Goal: Task Accomplishment & Management: Manage account settings

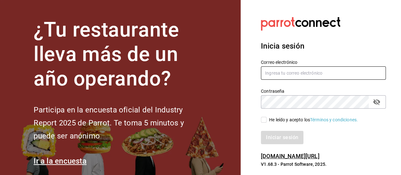
click at [272, 73] on input "text" at bounding box center [323, 72] width 125 height 13
type input "[EMAIL_ADDRESS][DOMAIN_NAME]"
click at [266, 118] on input "He leído y acepto los Términos y condiciones." at bounding box center [264, 120] width 6 height 6
checkbox input "true"
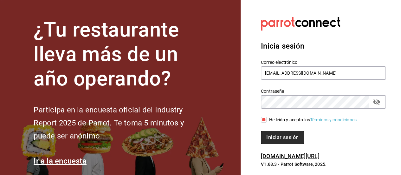
click at [282, 135] on button "Iniciar sesión" at bounding box center [282, 137] width 43 height 13
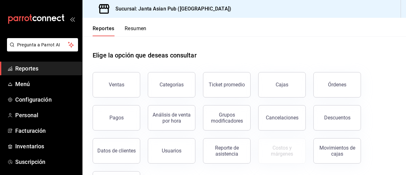
click at [143, 28] on button "Resumen" at bounding box center [136, 30] width 22 height 11
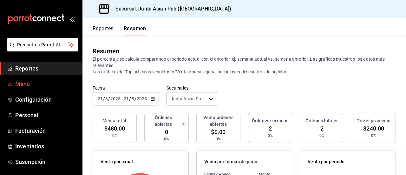
click at [29, 83] on span "Menú" at bounding box center [46, 84] width 62 height 9
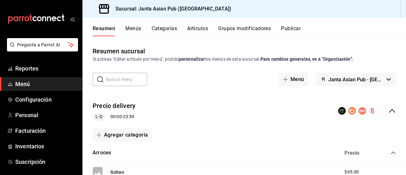
click at [29, 83] on span "Menú" at bounding box center [46, 84] width 62 height 9
click at [141, 9] on h3 "Sucursal: Janta Asian Pub ([GEOGRAPHIC_DATA])" at bounding box center [170, 9] width 121 height 8
click at [293, 26] on button "Publicar" at bounding box center [291, 30] width 20 height 11
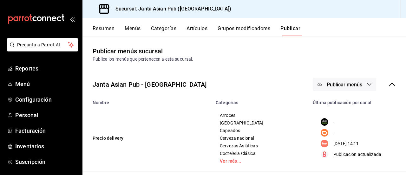
click at [327, 121] on div "-" at bounding box center [355, 122] width 79 height 8
click at [320, 142] on circle "menu maker table for brand" at bounding box center [324, 143] width 8 height 8
click at [321, 131] on rect "menu maker table for brand" at bounding box center [324, 133] width 8 height 8
click at [348, 83] on span "Publicar menús" at bounding box center [343, 84] width 35 height 6
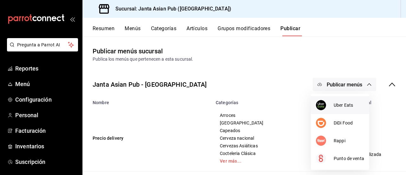
click at [337, 106] on span "Uber Eats" at bounding box center [348, 105] width 30 height 7
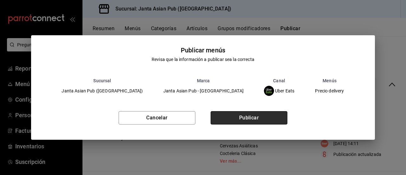
click at [257, 120] on button "Publicar" at bounding box center [248, 117] width 77 height 13
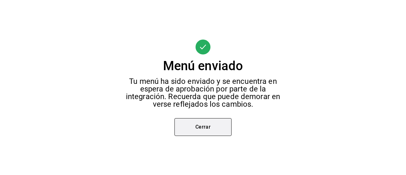
click at [204, 130] on button "Cerrar" at bounding box center [202, 127] width 57 height 18
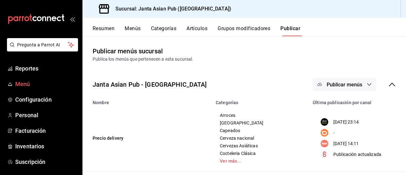
click at [32, 85] on span "Menú" at bounding box center [46, 84] width 62 height 9
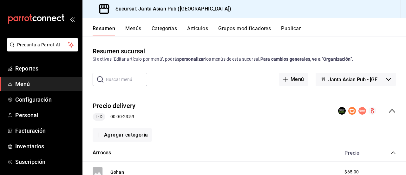
click at [133, 26] on button "Menús" at bounding box center [133, 30] width 16 height 11
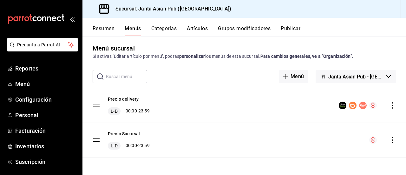
scroll to position [3, 0]
click at [386, 75] on icon "button" at bounding box center [388, 76] width 4 height 3
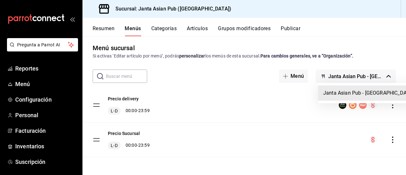
click at [23, 82] on div at bounding box center [203, 87] width 406 height 175
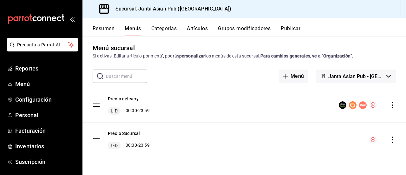
click at [96, 25] on button "Resumen" at bounding box center [104, 30] width 22 height 11
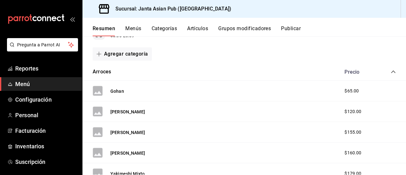
scroll to position [97, 0]
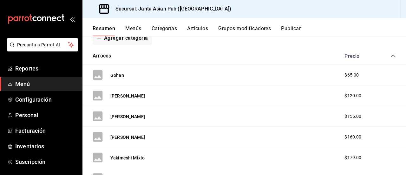
click at [350, 74] on span "$65.00" at bounding box center [351, 75] width 14 height 7
click at [338, 74] on div "$65.00" at bounding box center [358, 75] width 41 height 7
click at [350, 76] on span "$65.00" at bounding box center [351, 75] width 14 height 7
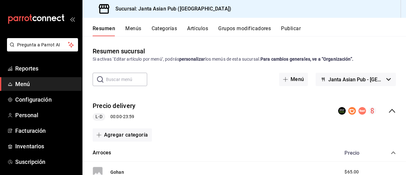
click at [295, 27] on button "Publicar" at bounding box center [291, 30] width 20 height 11
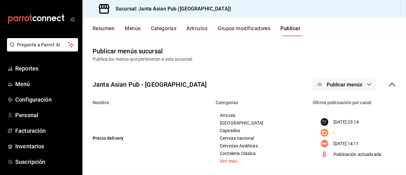
click at [345, 84] on span "Publicar menús" at bounding box center [343, 84] width 35 height 6
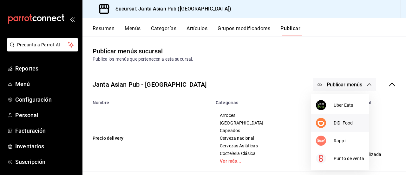
click at [340, 122] on span "DiDi Food" at bounding box center [348, 122] width 30 height 7
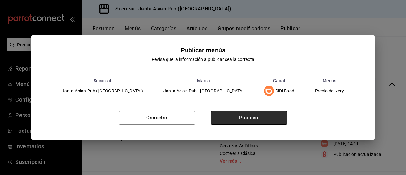
click at [263, 121] on button "Publicar" at bounding box center [248, 117] width 77 height 13
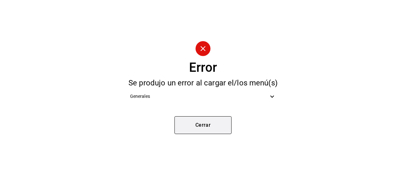
click at [204, 131] on button "Cerrar" at bounding box center [202, 125] width 57 height 18
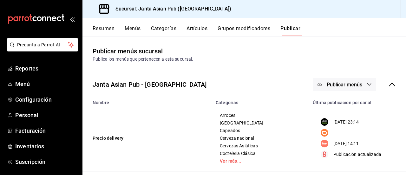
click at [340, 85] on span "Publicar menús" at bounding box center [343, 84] width 35 height 6
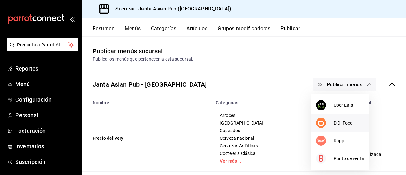
click at [341, 121] on span "DiDi Food" at bounding box center [348, 122] width 30 height 7
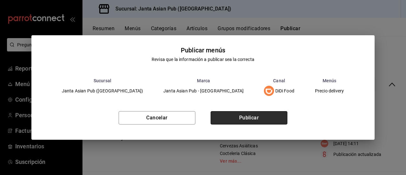
click at [266, 120] on button "Publicar" at bounding box center [248, 117] width 77 height 13
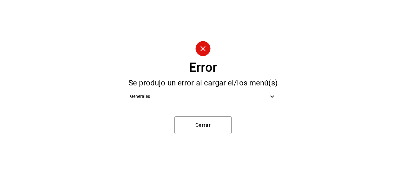
click at [274, 95] on icon at bounding box center [272, 97] width 8 height 8
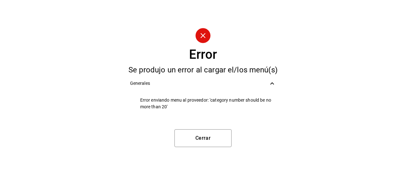
click at [272, 83] on icon at bounding box center [272, 83] width 4 height 2
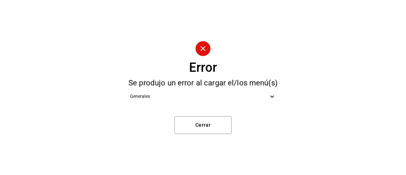
click at [206, 49] on circle at bounding box center [202, 48] width 15 height 15
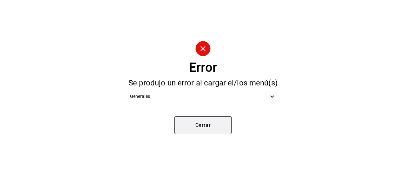
click at [207, 125] on button "Cerrar" at bounding box center [202, 125] width 57 height 18
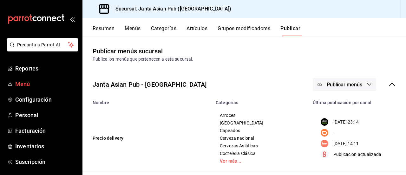
click at [21, 82] on span "Menú" at bounding box center [46, 84] width 62 height 9
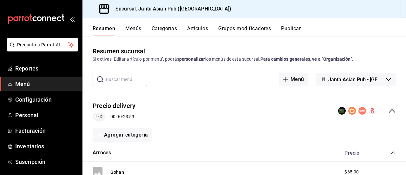
click at [290, 29] on button "Publicar" at bounding box center [291, 30] width 20 height 11
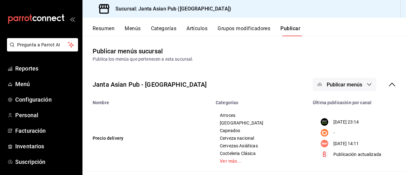
click at [353, 84] on span "Publicar menús" at bounding box center [343, 84] width 35 height 6
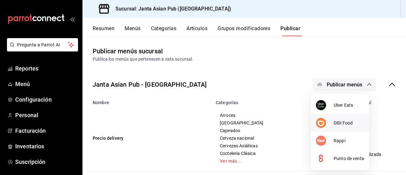
click at [339, 124] on span "DiDi Food" at bounding box center [348, 122] width 30 height 7
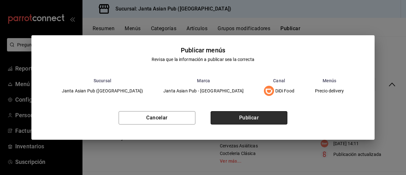
click at [276, 118] on button "Publicar" at bounding box center [248, 117] width 77 height 13
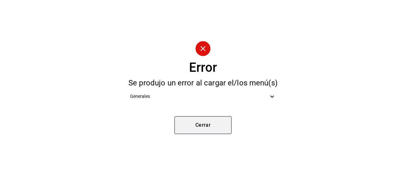
click at [200, 128] on button "Cerrar" at bounding box center [202, 125] width 57 height 18
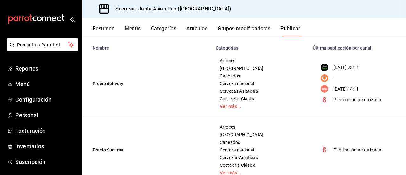
scroll to position [54, 0]
click at [227, 107] on link "Ver más..." at bounding box center [260, 107] width 81 height 4
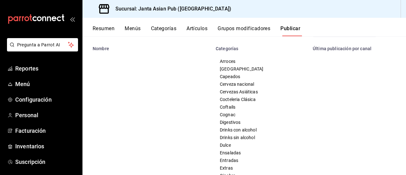
click at [102, 28] on button "Resumen" at bounding box center [104, 30] width 22 height 11
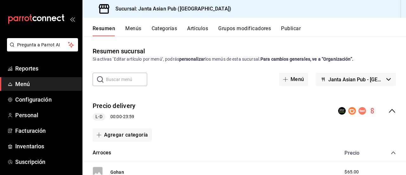
click at [131, 29] on button "Menús" at bounding box center [133, 30] width 16 height 11
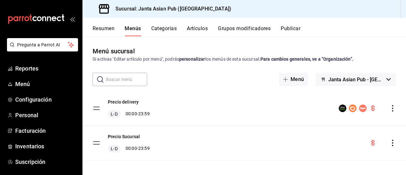
click at [97, 107] on tbody "Precio delivery L-D 00:00 - 23:59 Precio Sucursal L-D 00:00 - 23:59" at bounding box center [243, 125] width 323 height 69
click at [389, 110] on icon "actions" at bounding box center [392, 108] width 6 height 6
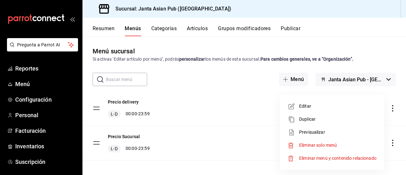
click at [307, 103] on span "Editar" at bounding box center [337, 106] width 77 height 7
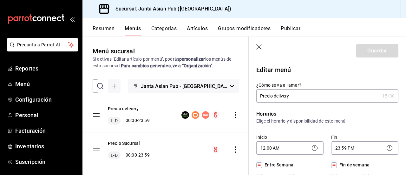
click at [258, 47] on icon "button" at bounding box center [258, 46] width 5 height 5
checkbox input "false"
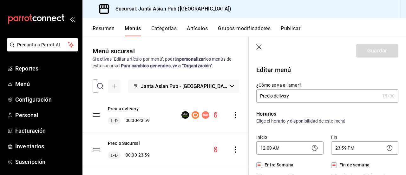
type input "1755839877803"
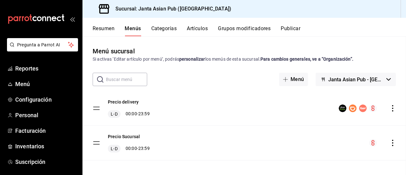
checkbox input "false"
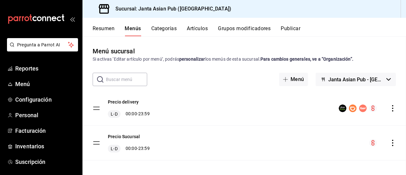
checkbox input "false"
click at [107, 28] on button "Resumen" at bounding box center [104, 30] width 22 height 11
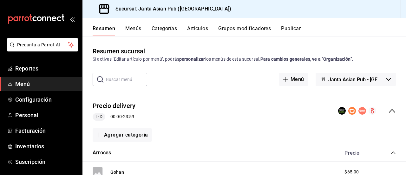
click at [388, 111] on icon "collapse-menu-row" at bounding box center [392, 111] width 8 height 8
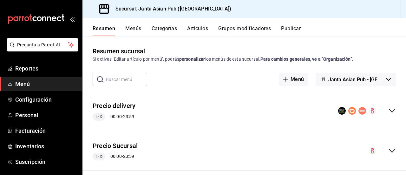
click at [388, 111] on icon "collapse-menu-row" at bounding box center [391, 111] width 6 height 4
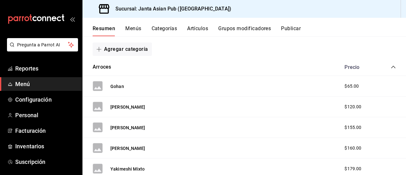
scroll to position [87, 0]
